Goal: Task Accomplishment & Management: Use online tool/utility

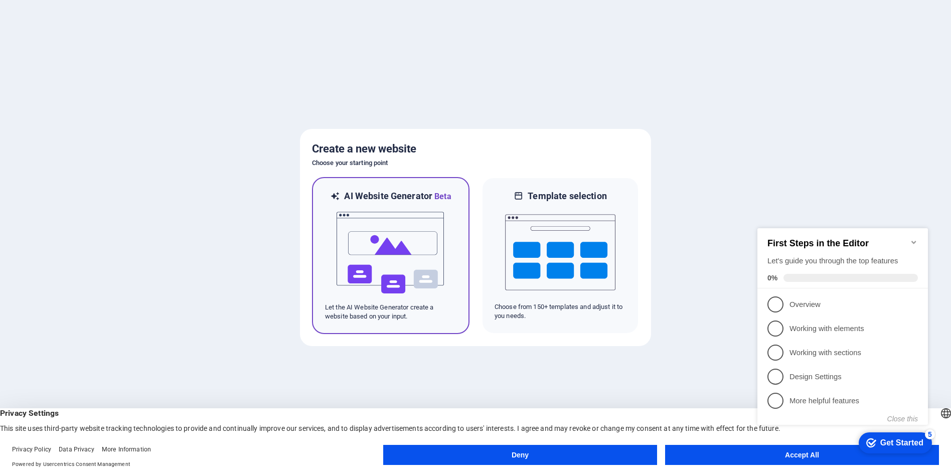
click at [413, 251] on img at bounding box center [391, 253] width 110 height 100
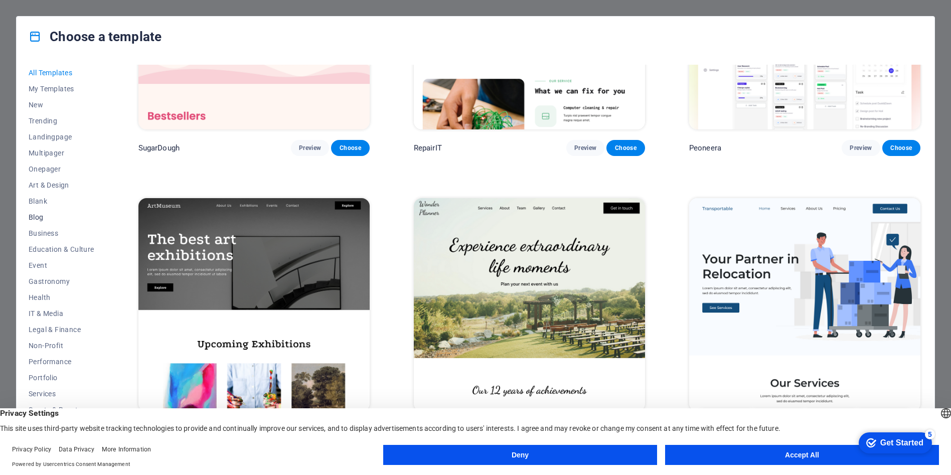
scroll to position [20, 0]
click at [52, 374] on span "Services" at bounding box center [62, 374] width 66 height 8
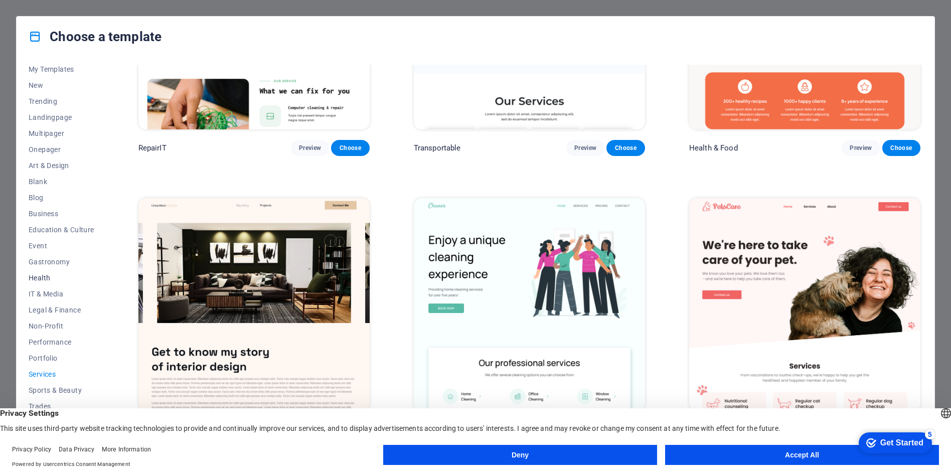
click at [50, 272] on button "Health" at bounding box center [62, 278] width 66 height 16
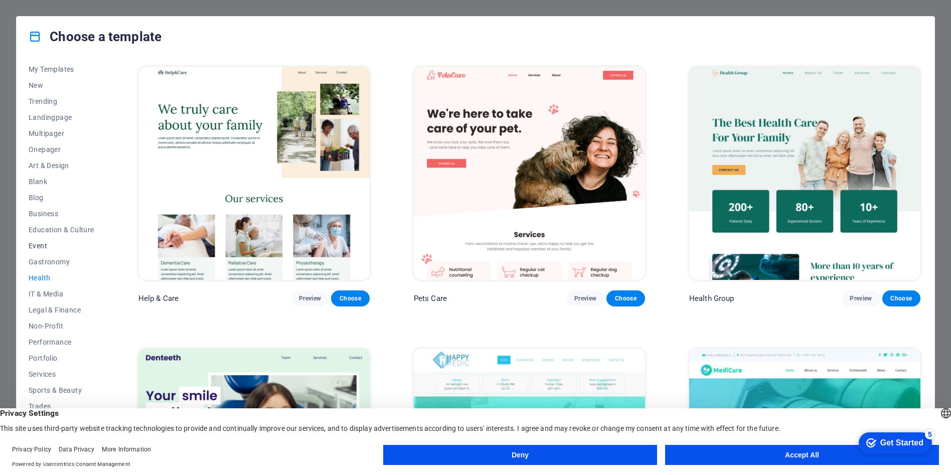
click at [55, 243] on span "Event" at bounding box center [62, 246] width 66 height 8
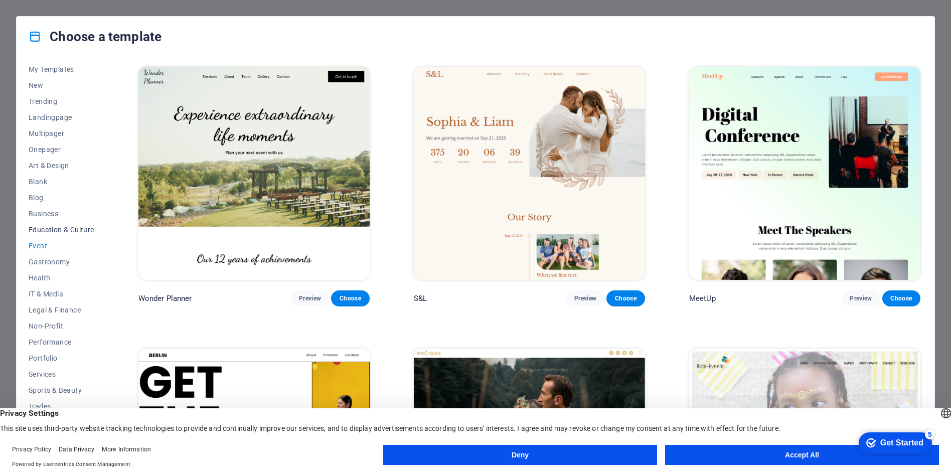
click at [68, 223] on button "Education & Culture" at bounding box center [62, 230] width 66 height 16
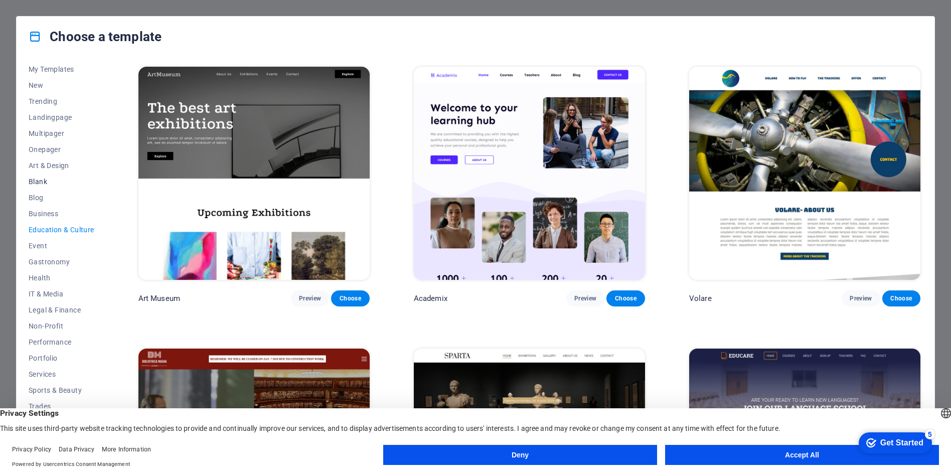
click at [82, 187] on button "Blank" at bounding box center [62, 182] width 66 height 16
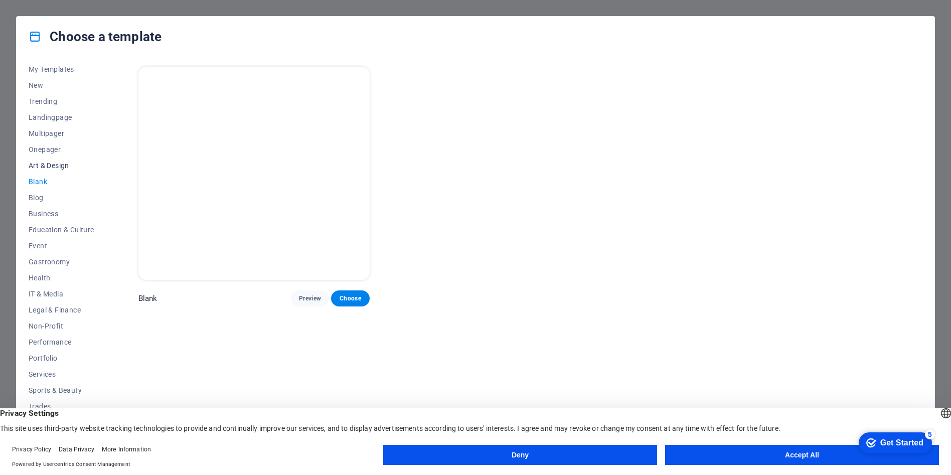
click at [80, 165] on span "Art & Design" at bounding box center [62, 166] width 66 height 8
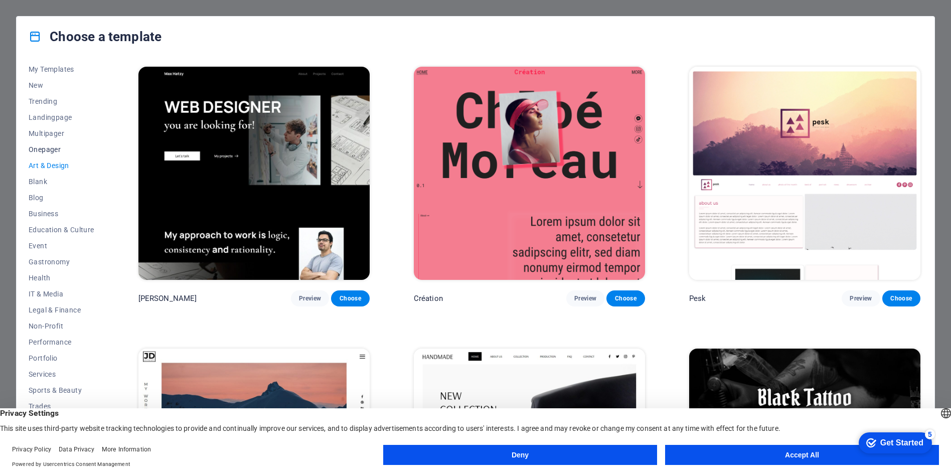
click at [74, 144] on button "Onepager" at bounding box center [62, 149] width 66 height 16
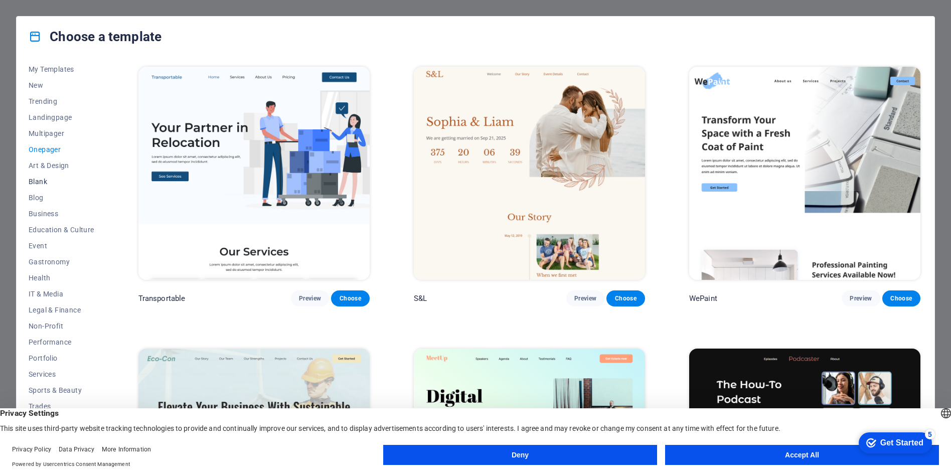
click at [65, 182] on span "Blank" at bounding box center [62, 182] width 66 height 8
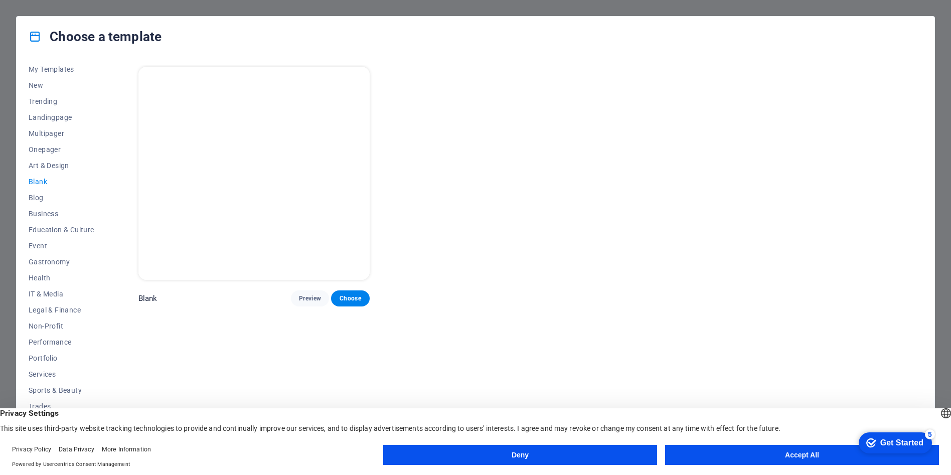
click at [244, 218] on img at bounding box center [253, 173] width 231 height 213
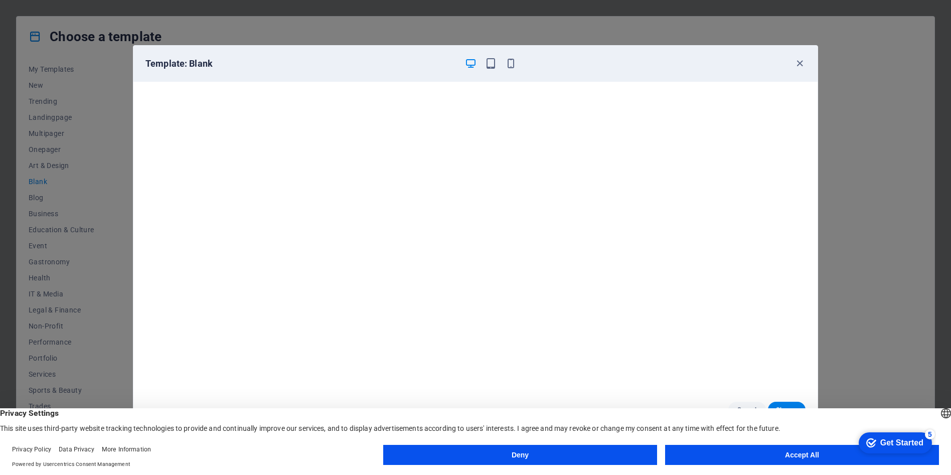
scroll to position [3, 0]
click at [795, 63] on icon "button" at bounding box center [800, 64] width 12 height 12
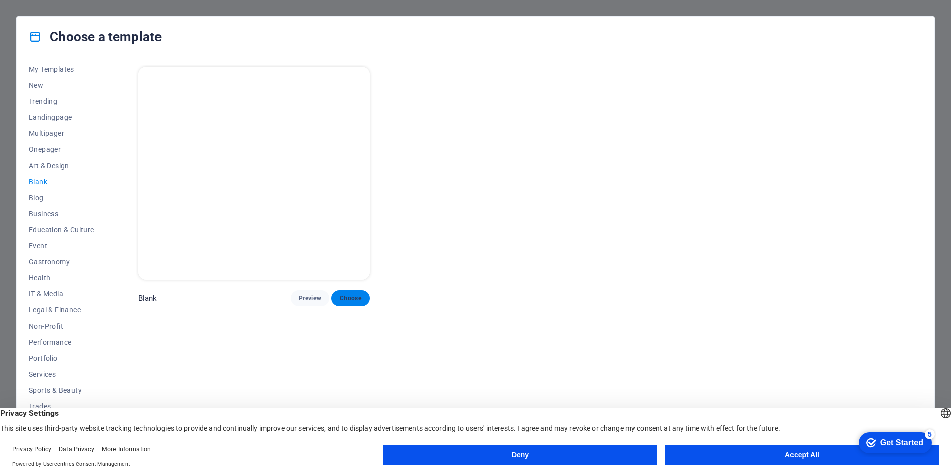
click at [346, 294] on span "Choose" at bounding box center [350, 298] width 22 height 8
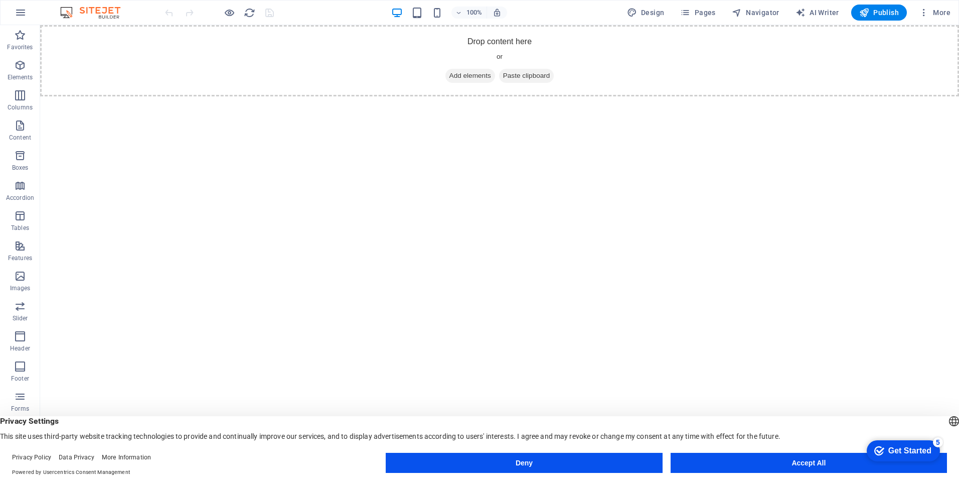
click at [809, 468] on button "Accept All" at bounding box center [809, 463] width 276 height 20
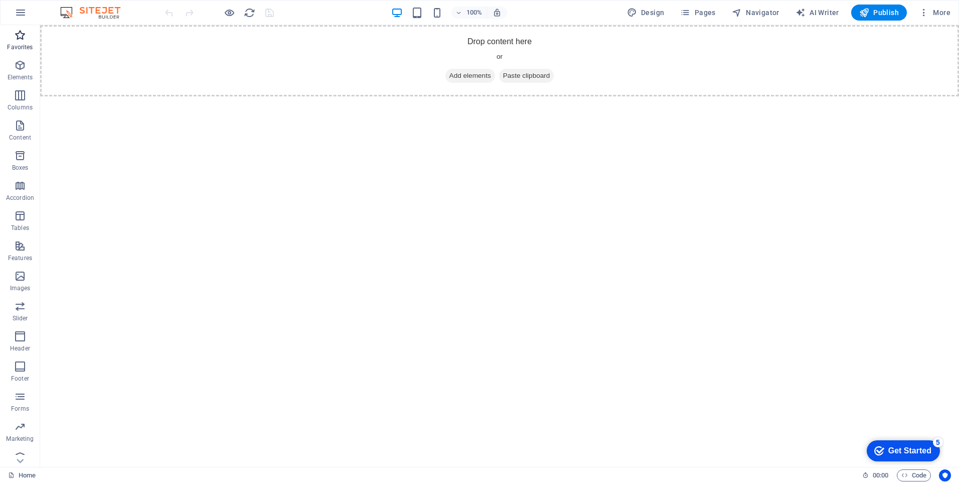
click at [21, 33] on icon "button" at bounding box center [20, 35] width 12 height 12
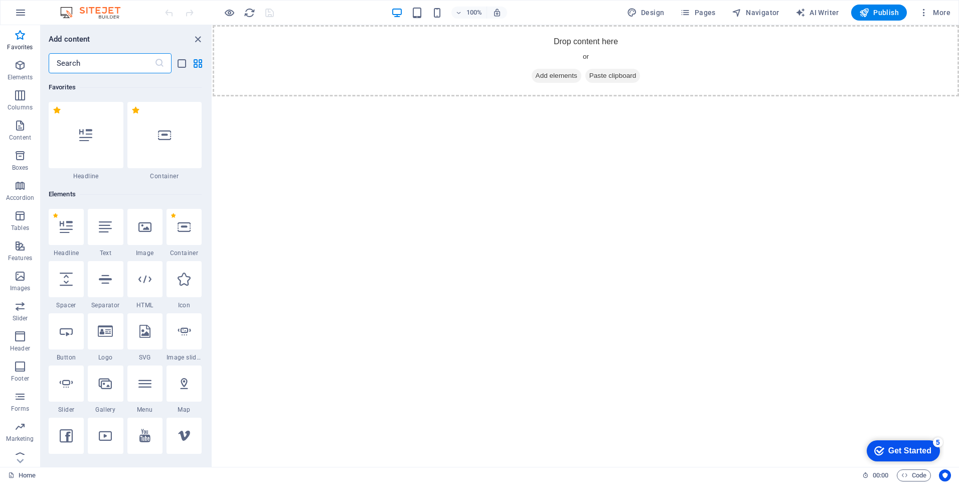
click at [328, 96] on html "Skip to main content Drop content here or Add elements Paste clipboard" at bounding box center [586, 60] width 747 height 71
click at [834, 8] on span "AI Writer" at bounding box center [818, 13] width 44 height 10
select select "English"
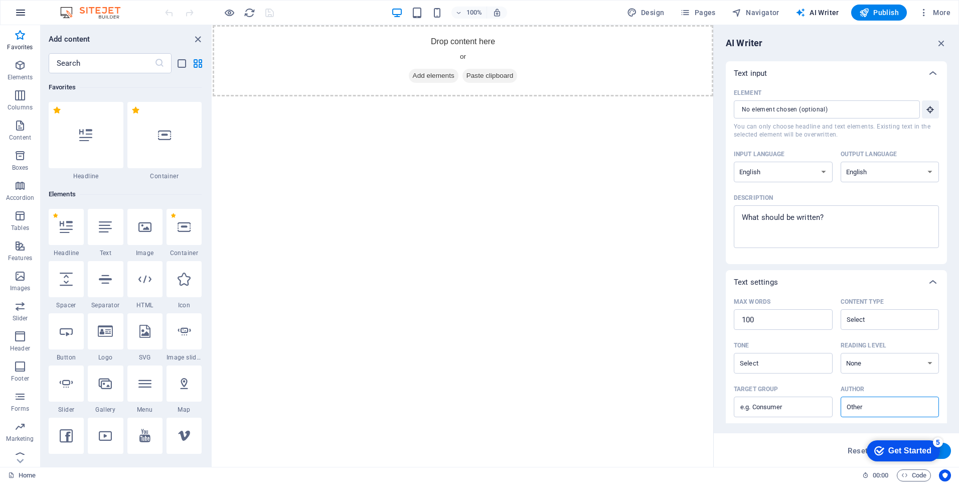
click at [20, 16] on icon "button" at bounding box center [21, 13] width 12 height 12
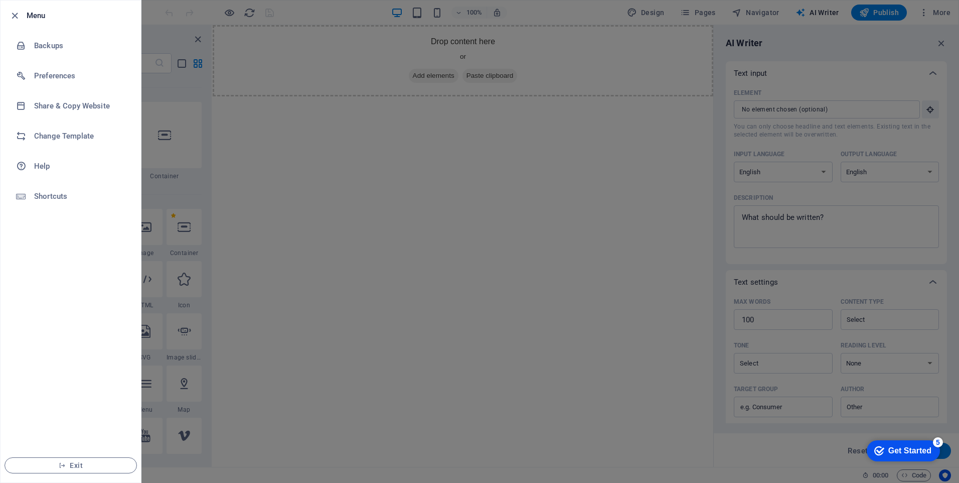
click at [20, 16] on icon "button" at bounding box center [15, 16] width 12 height 12
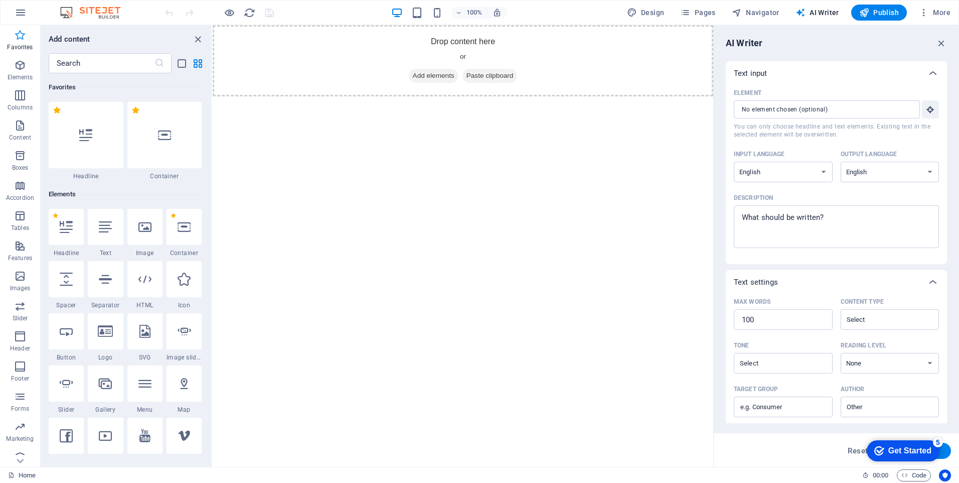
click at [16, 37] on icon "button" at bounding box center [20, 35] width 12 height 12
click at [190, 42] on div "Add content" at bounding box center [126, 39] width 171 height 12
click at [197, 39] on icon "close panel" at bounding box center [198, 40] width 12 height 12
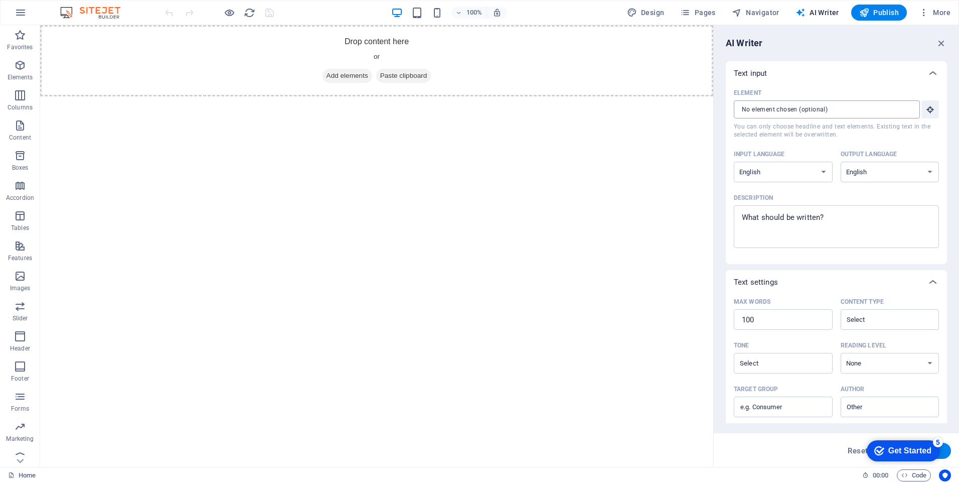
click at [875, 110] on input "Element ​ You can only choose headline and text elements. Existing text in the …" at bounding box center [823, 109] width 179 height 18
drag, startPoint x: 848, startPoint y: 219, endPoint x: 726, endPoint y: 218, distance: 121.4
click at [726, 218] on div "Element ​ You can only choose headline and text elements. Existing text in the …" at bounding box center [836, 174] width 221 height 179
type textarea "x"
click at [637, 12] on icon "button" at bounding box center [632, 13] width 10 height 10
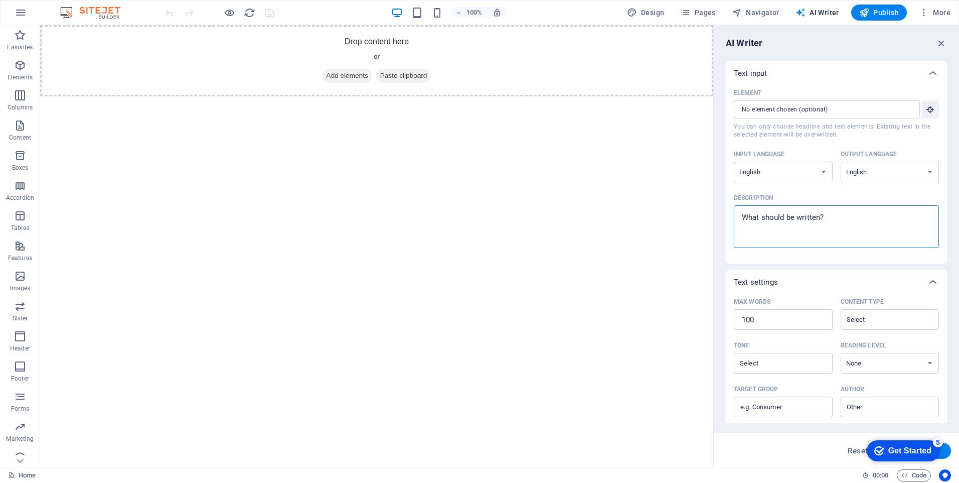
select select "px"
select select "400"
select select "px"
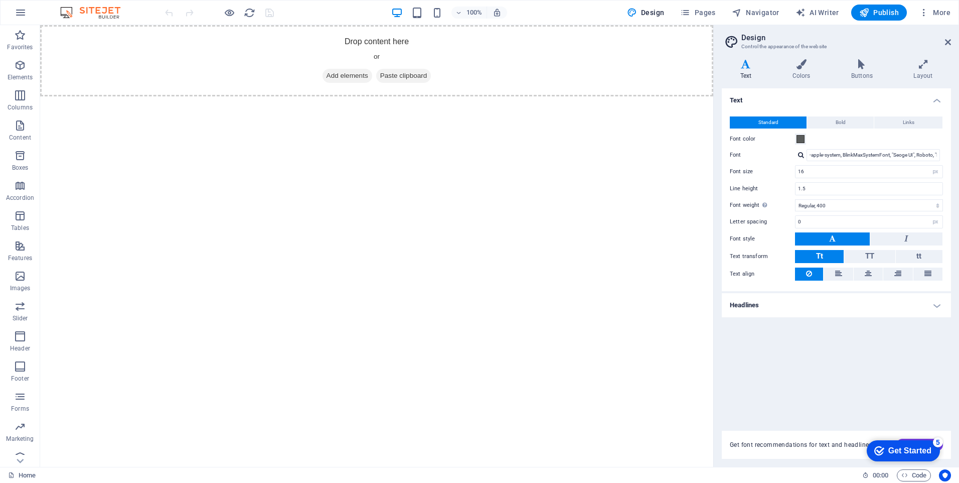
click at [895, 451] on div "Get Started" at bounding box center [909, 450] width 43 height 9
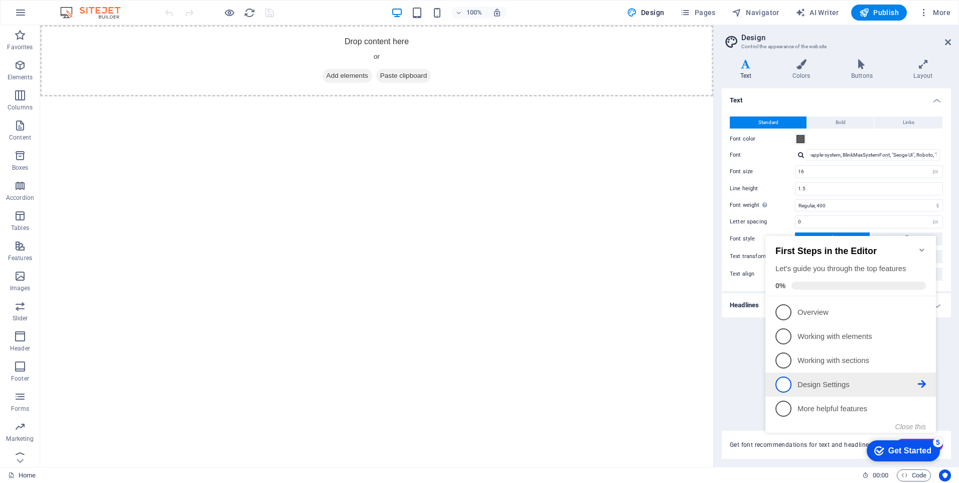
click at [857, 373] on li "4 Design Settings - incomplete" at bounding box center [851, 384] width 171 height 24
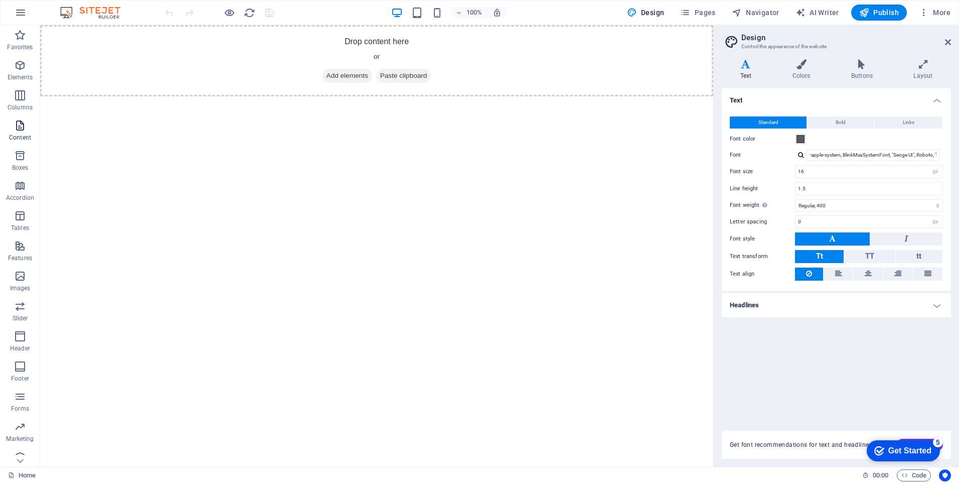
click at [27, 130] on span "Content" at bounding box center [20, 131] width 40 height 24
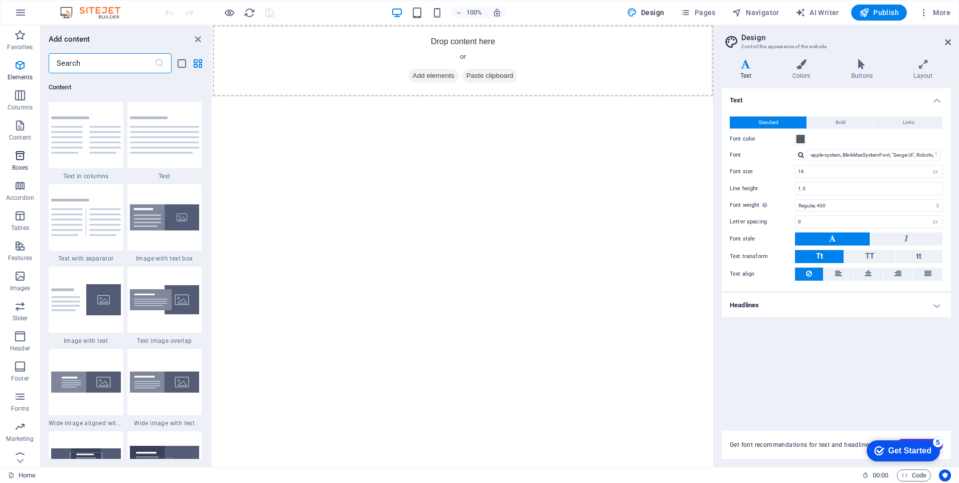
click at [24, 161] on icon "button" at bounding box center [20, 156] width 12 height 12
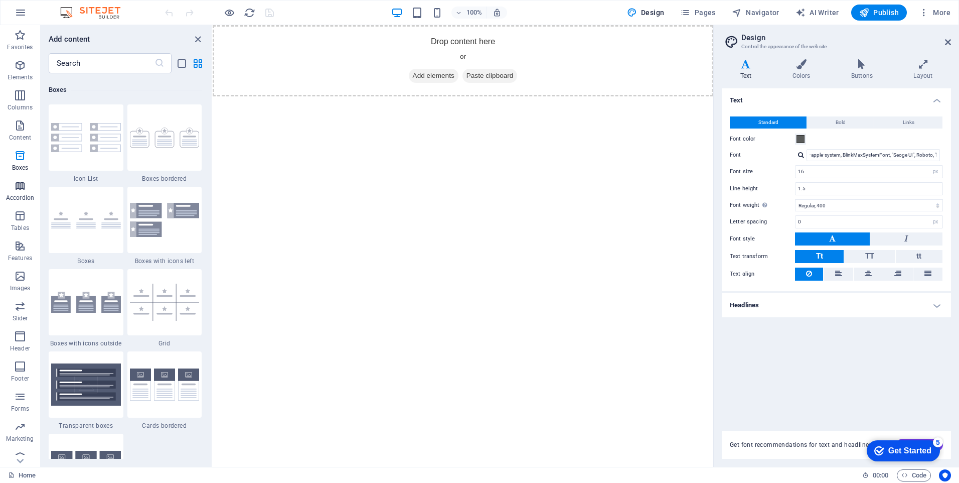
click at [25, 188] on icon "button" at bounding box center [20, 186] width 12 height 12
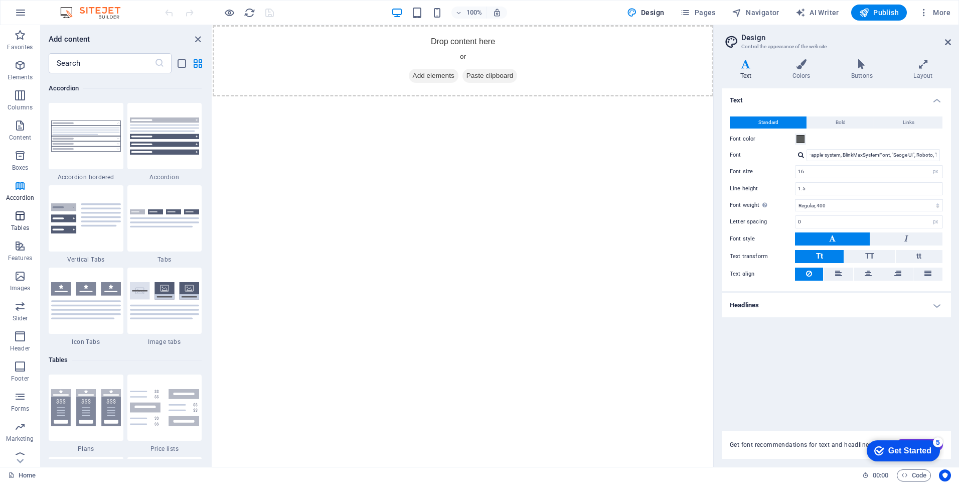
click at [18, 214] on icon "button" at bounding box center [20, 216] width 12 height 12
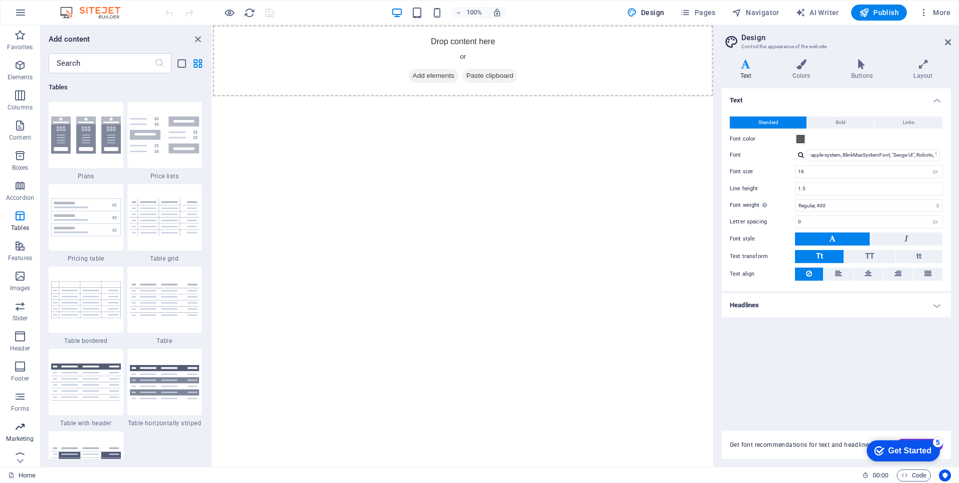
click at [14, 437] on p "Marketing" at bounding box center [20, 438] width 28 height 8
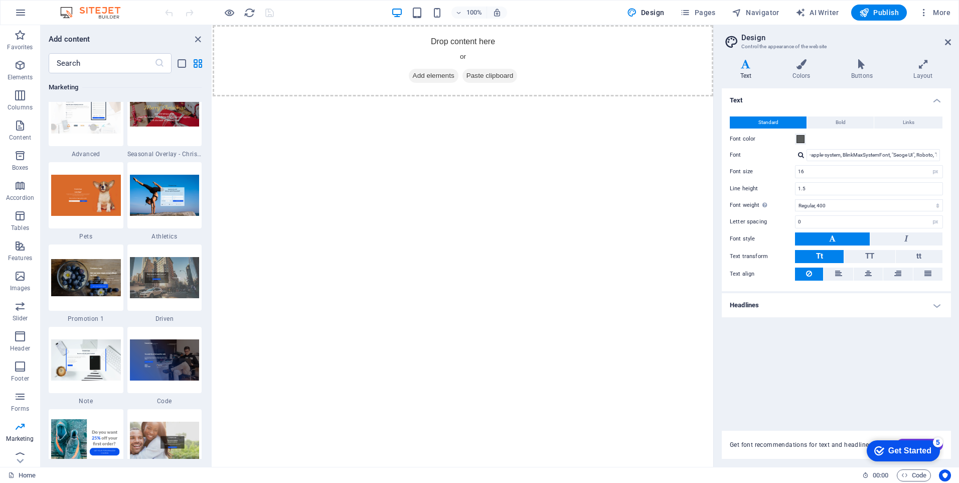
scroll to position [8774, 0]
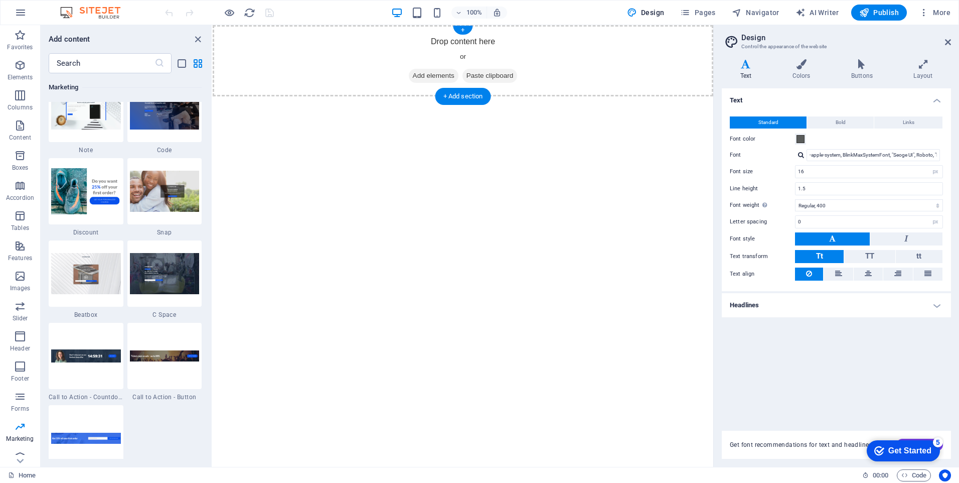
click at [559, 60] on div "Drop content here or Add elements Paste clipboard" at bounding box center [463, 60] width 501 height 71
